Goal: Information Seeking & Learning: Learn about a topic

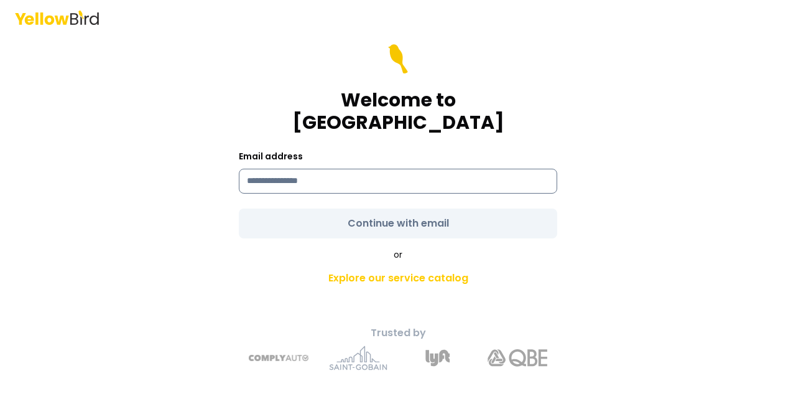
click at [291, 169] on input at bounding box center [398, 181] width 318 height 25
type input "**********"
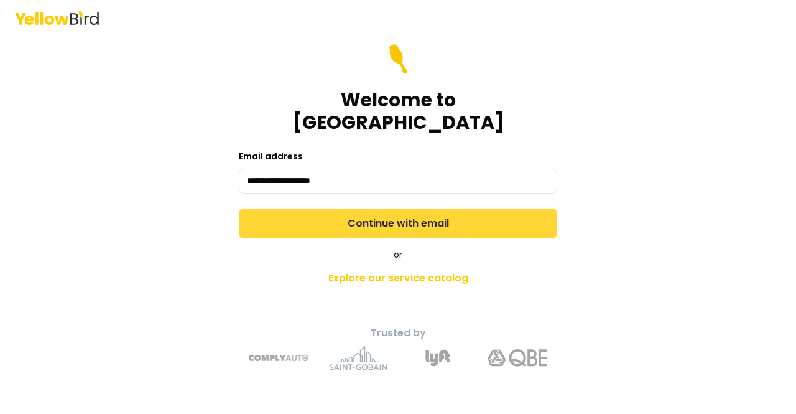
click at [393, 208] on button "Continue with email" at bounding box center [398, 223] width 318 height 30
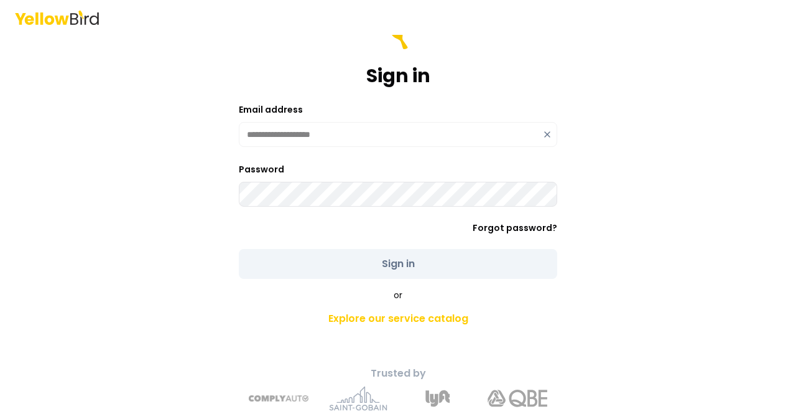
click at [307, 178] on div "Password" at bounding box center [398, 184] width 318 height 45
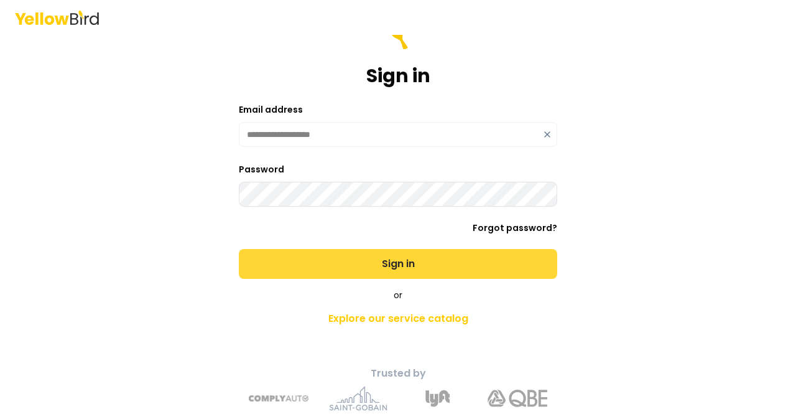
click at [346, 272] on button "Sign in" at bounding box center [398, 264] width 318 height 30
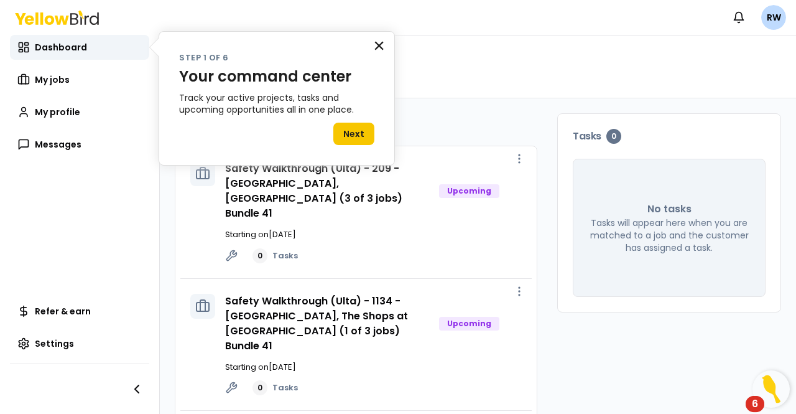
click at [378, 39] on button "×" at bounding box center [379, 45] width 12 height 20
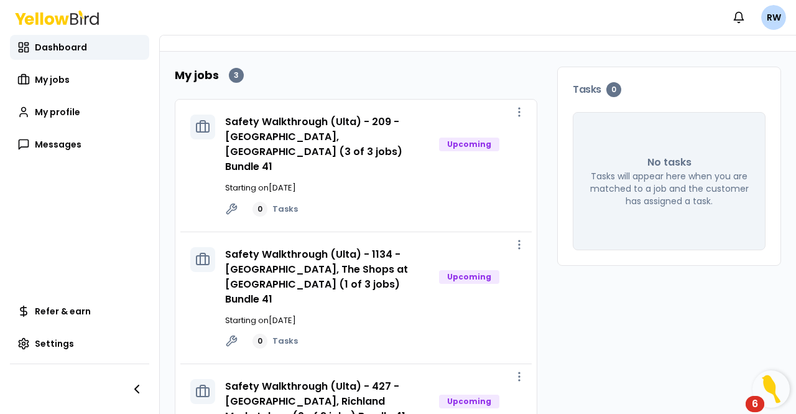
scroll to position [21, 0]
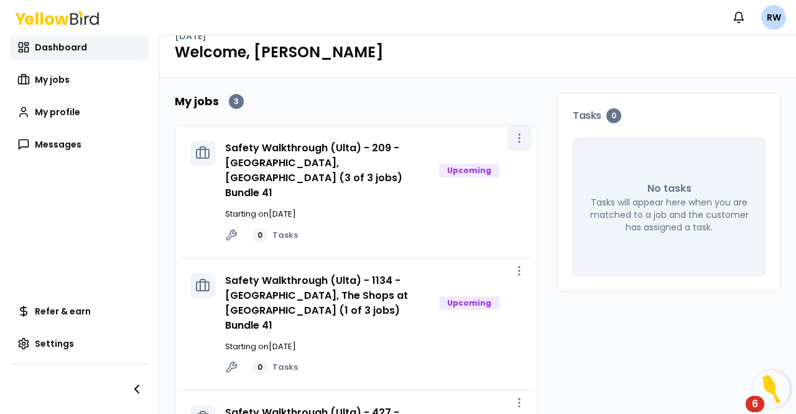
click at [513, 137] on icon "button" at bounding box center [519, 138] width 12 height 12
click at [513, 264] on icon "button" at bounding box center [519, 270] width 12 height 12
click at [514, 396] on icon "button" at bounding box center [519, 402] width 12 height 12
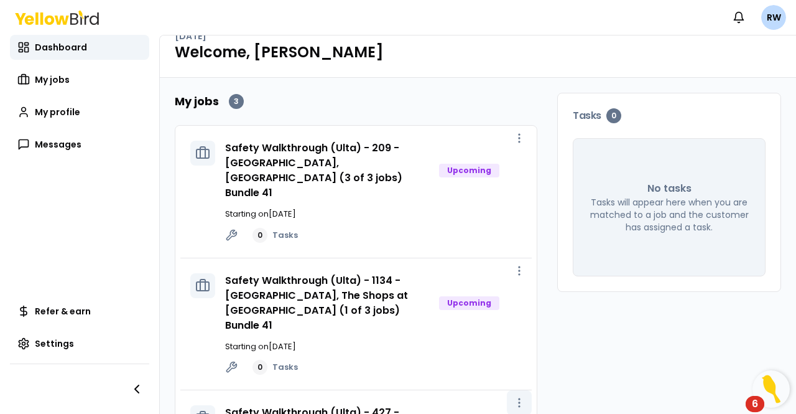
click at [514, 396] on icon "button" at bounding box center [519, 402] width 12 height 12
click at [513, 264] on icon "button" at bounding box center [519, 270] width 12 height 12
click at [488, 271] on span "View job" at bounding box center [483, 267] width 31 height 10
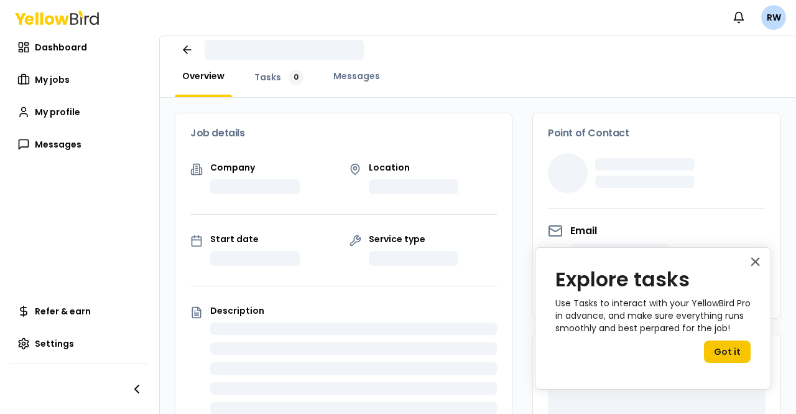
scroll to position [21, 0]
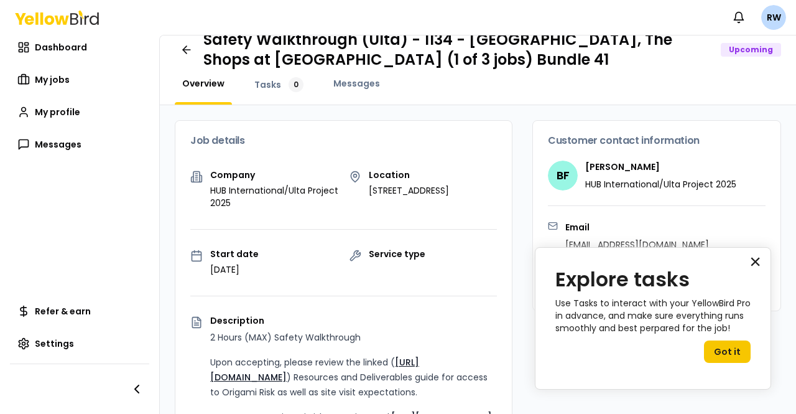
click at [755, 259] on button "×" at bounding box center [755, 261] width 12 height 20
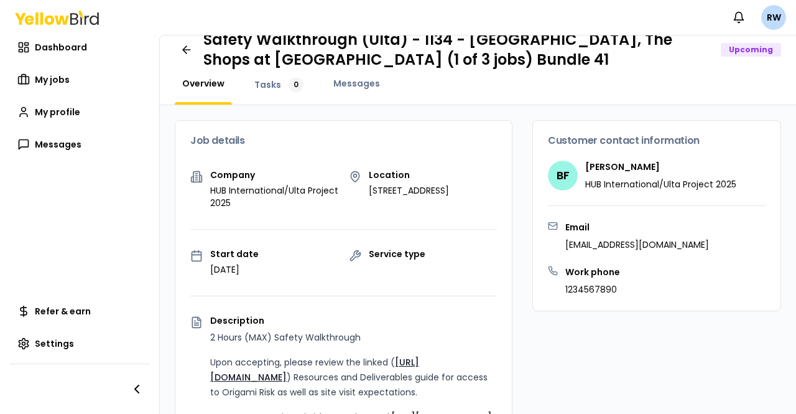
scroll to position [145, 0]
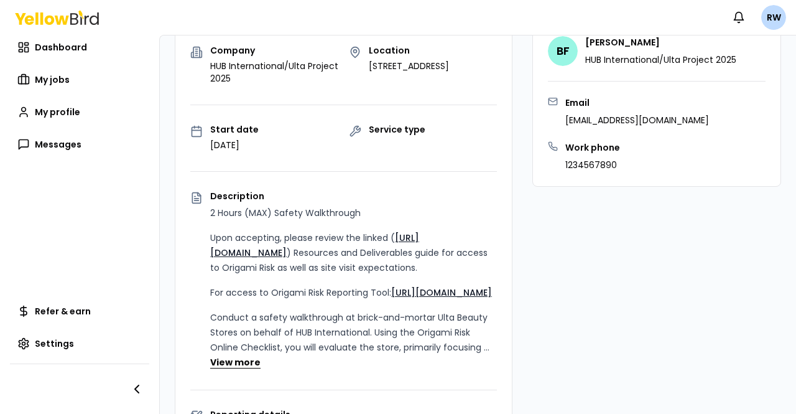
click at [239, 368] on button "View more" at bounding box center [235, 362] width 50 height 12
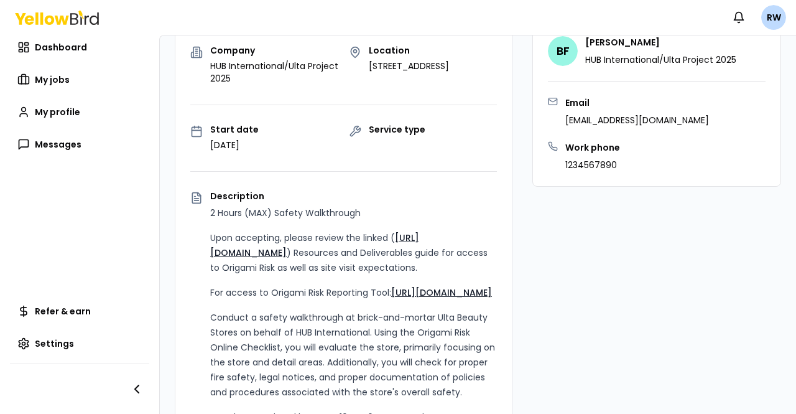
click at [297, 254] on link "[URL][DOMAIN_NAME]" at bounding box center [314, 244] width 209 height 27
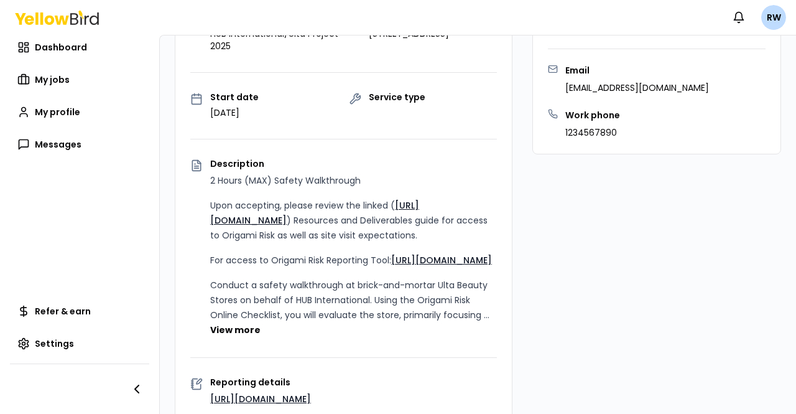
scroll to position [187, 0]
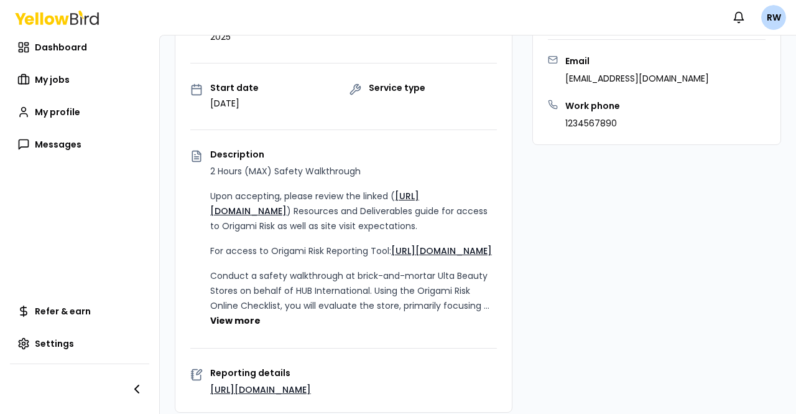
click at [422, 254] on link "[URL][DOMAIN_NAME]" at bounding box center [441, 250] width 101 height 12
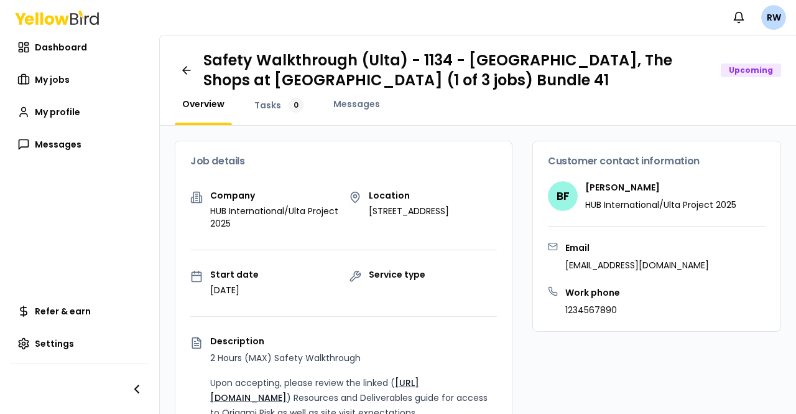
scroll to position [187, 0]
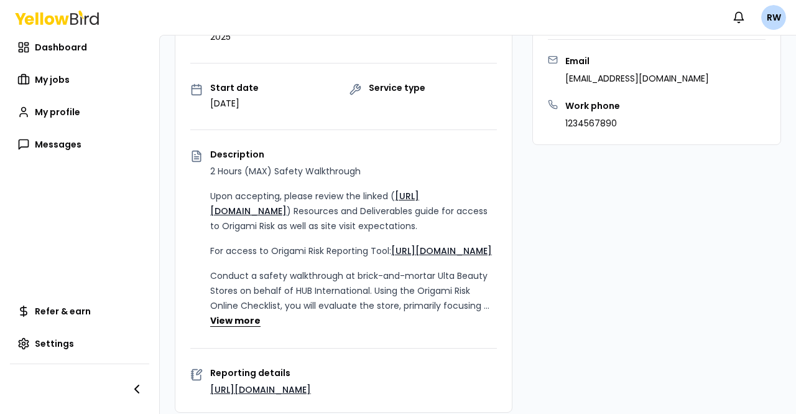
click at [223, 326] on button "View more" at bounding box center [235, 320] width 50 height 12
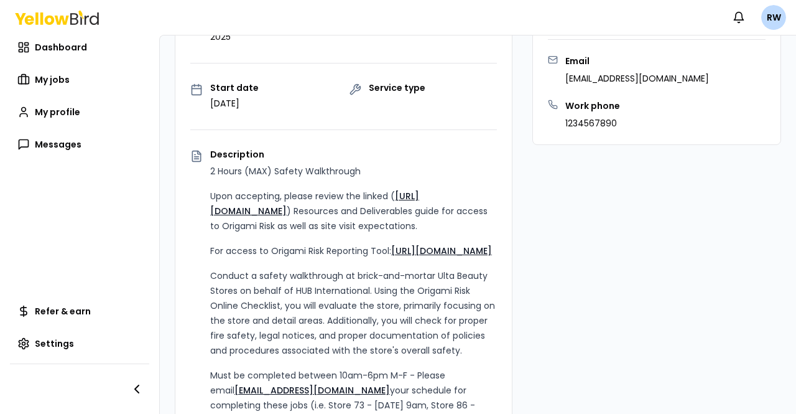
click at [420, 249] on link "[URL][DOMAIN_NAME]" at bounding box center [441, 250] width 101 height 12
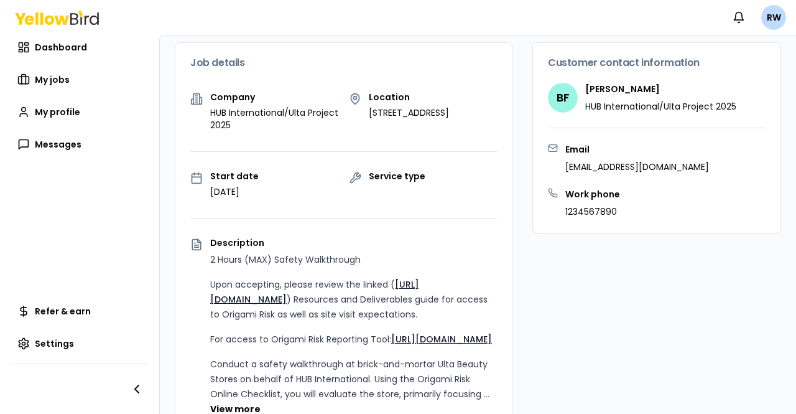
scroll to position [187, 0]
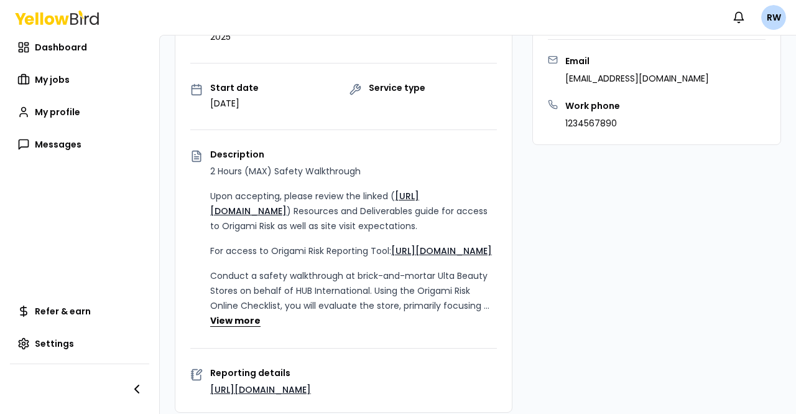
click at [246, 326] on button "View more" at bounding box center [235, 320] width 50 height 12
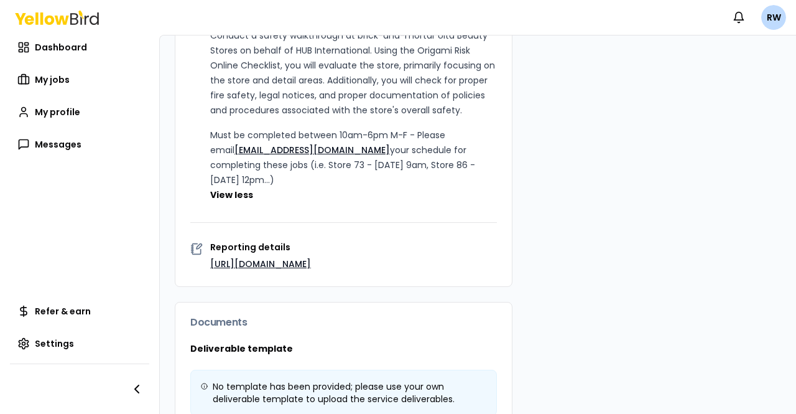
scroll to position [435, 0]
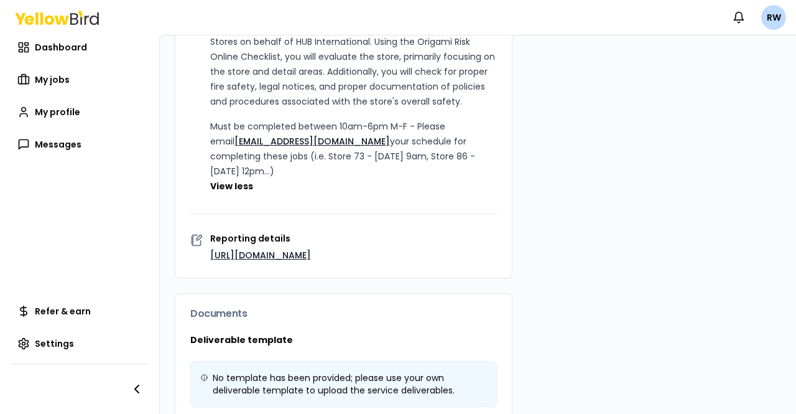
click at [294, 261] on link "[URL][DOMAIN_NAME]" at bounding box center [260, 255] width 101 height 12
